Goal: Task Accomplishment & Management: Manage account settings

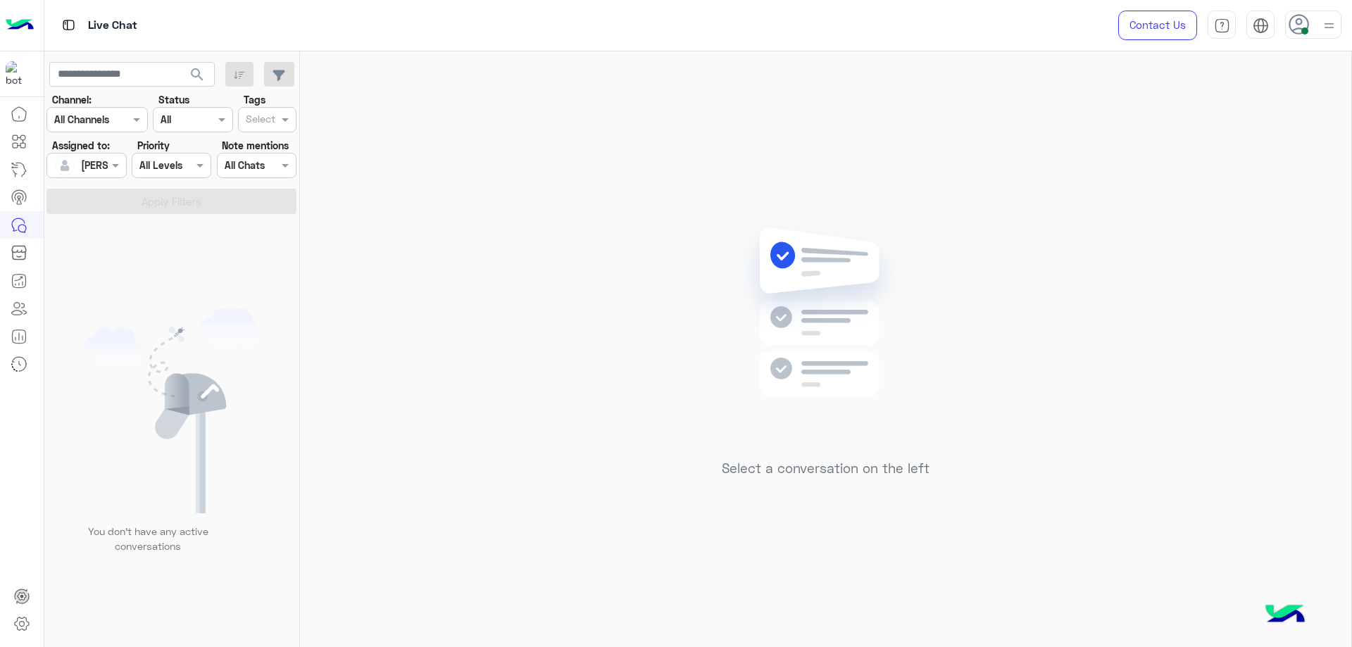
click at [1310, 33] on div at bounding box center [1313, 25] width 56 height 28
click at [1287, 187] on div "Online Break Busy Offline" at bounding box center [1253, 157] width 175 height 124
click at [1268, 210] on label "Offline" at bounding box center [1252, 199] width 153 height 25
click at [1218, 310] on link "Sign Out" at bounding box center [1215, 311] width 39 height 12
